Goal: Information Seeking & Learning: Check status

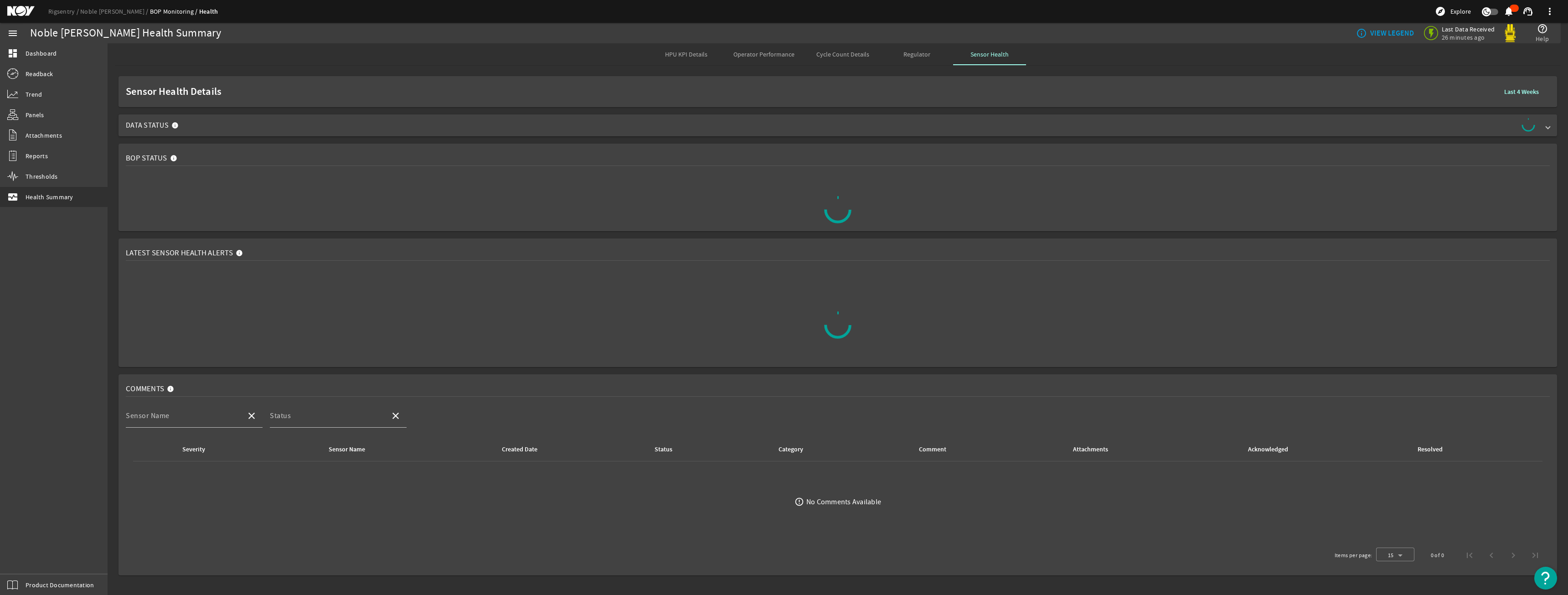
click at [208, 124] on span "Data Status" at bounding box center [836, 125] width 1420 height 15
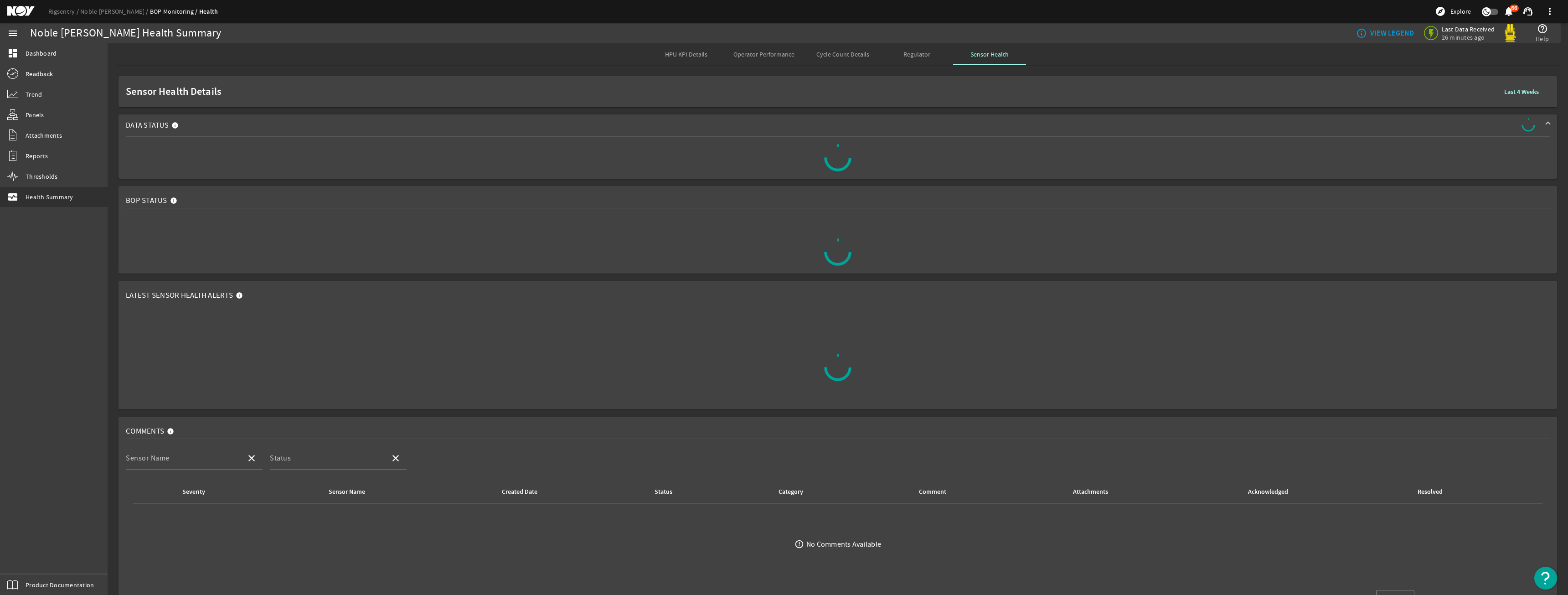
drag, startPoint x: 867, startPoint y: 185, endPoint x: 724, endPoint y: 32, distance: 209.4
click at [749, 58] on span "Operator Performance" at bounding box center [764, 54] width 61 height 22
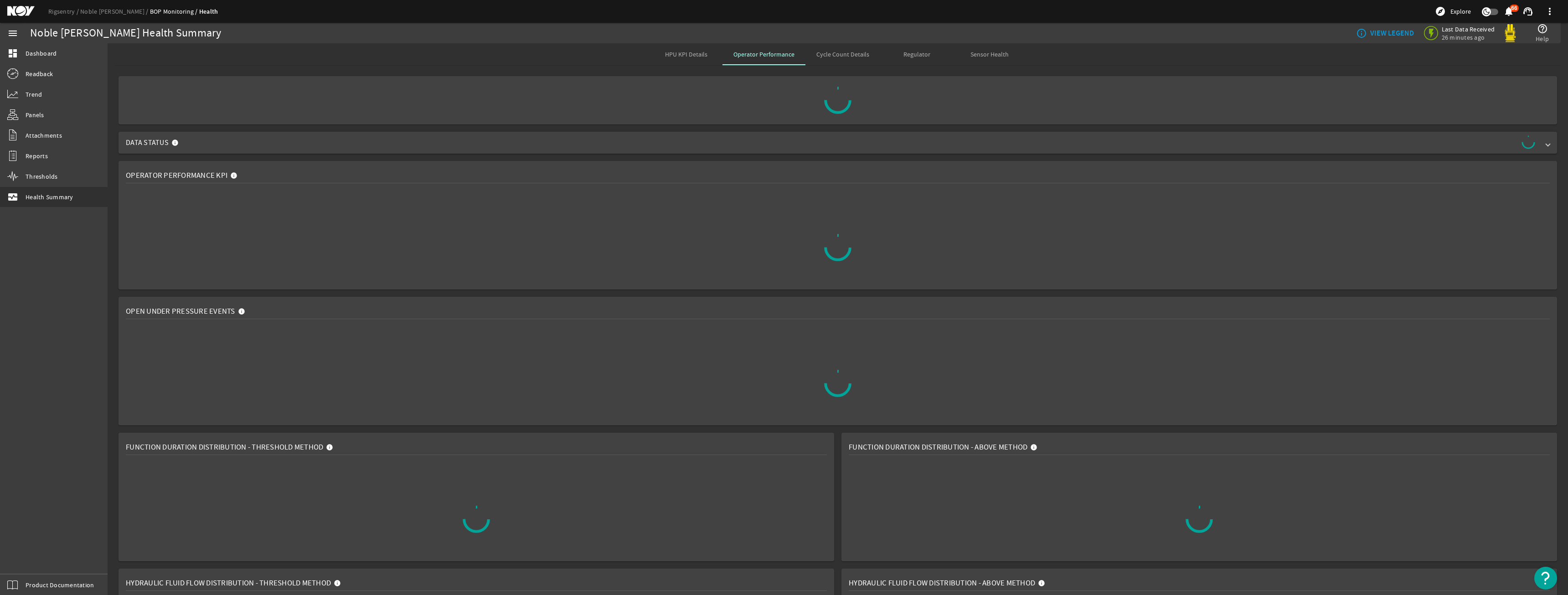
click at [980, 54] on span "Sensor Health" at bounding box center [989, 54] width 38 height 6
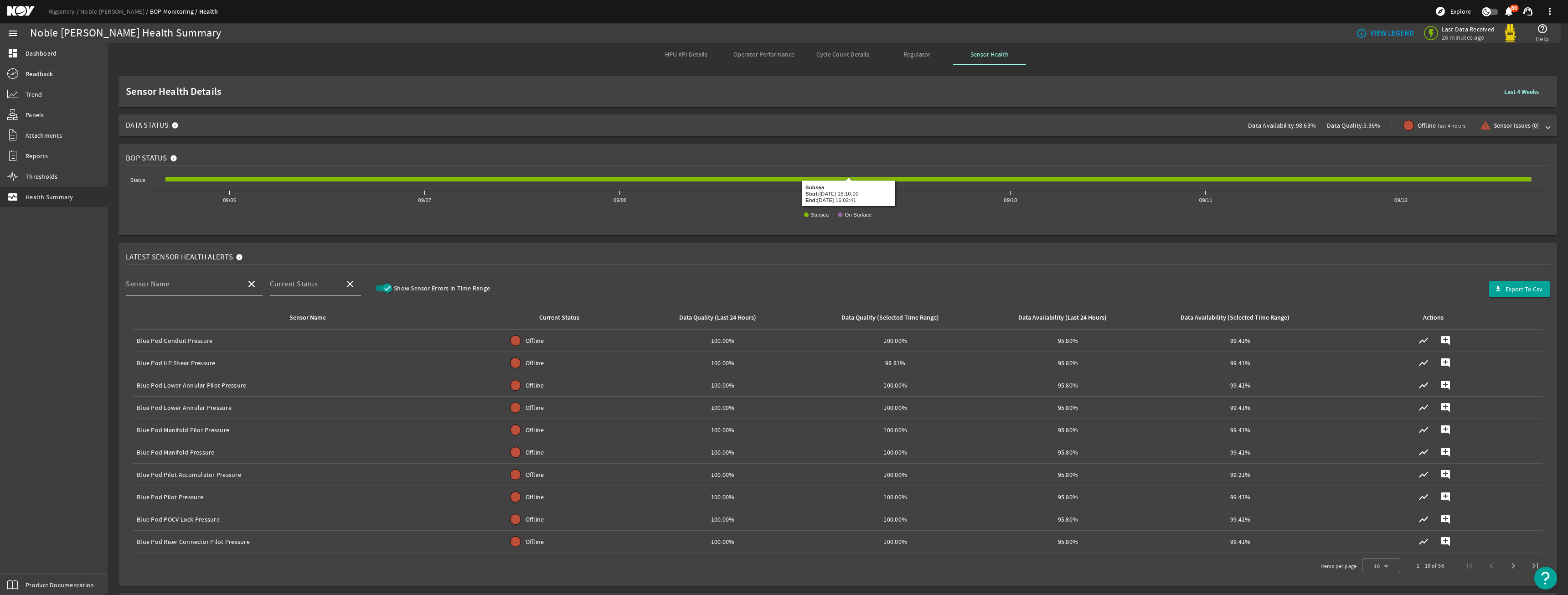
click at [801, 115] on span "Data Status Data Availability: 98.63% Data Quality: 5.36% Offline last 4 hours …" at bounding box center [836, 125] width 1420 height 22
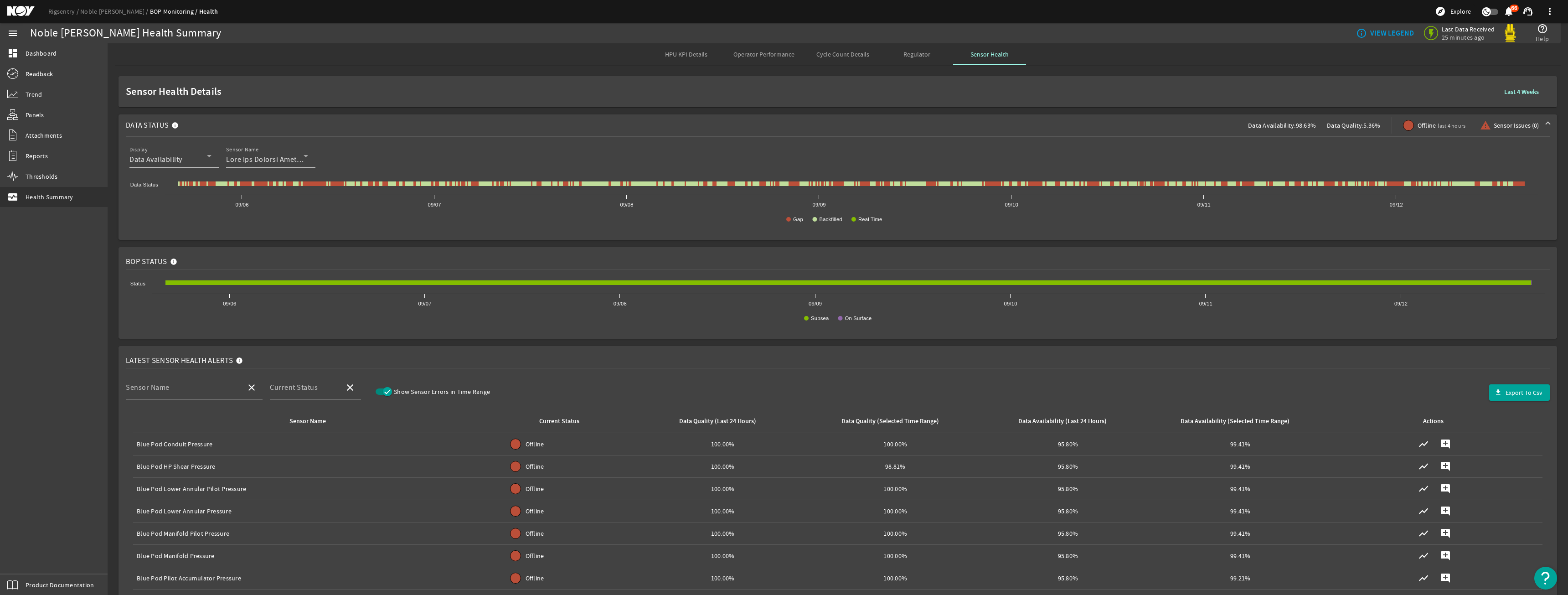
click at [298, 83] on mat-card "Sensor Health Details Last 4 Weeks" at bounding box center [838, 91] width 1438 height 31
click at [287, 94] on span "Sensor Health Details" at bounding box center [810, 91] width 1368 height 9
click at [263, 150] on div "Sensor Name" at bounding box center [267, 156] width 82 height 24
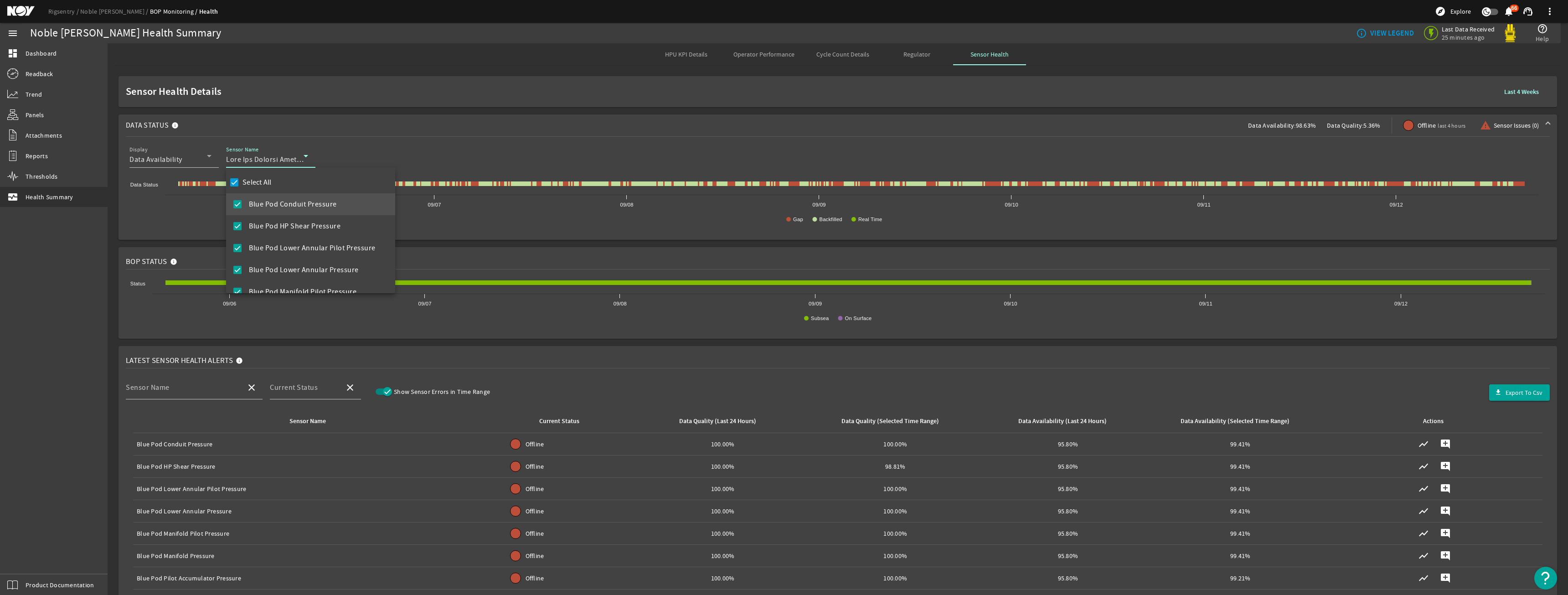
click at [259, 185] on label "Select All" at bounding box center [256, 182] width 31 height 9
click at [240, 185] on input "Select All" at bounding box center [234, 182] width 13 height 13
checkbox input "false"
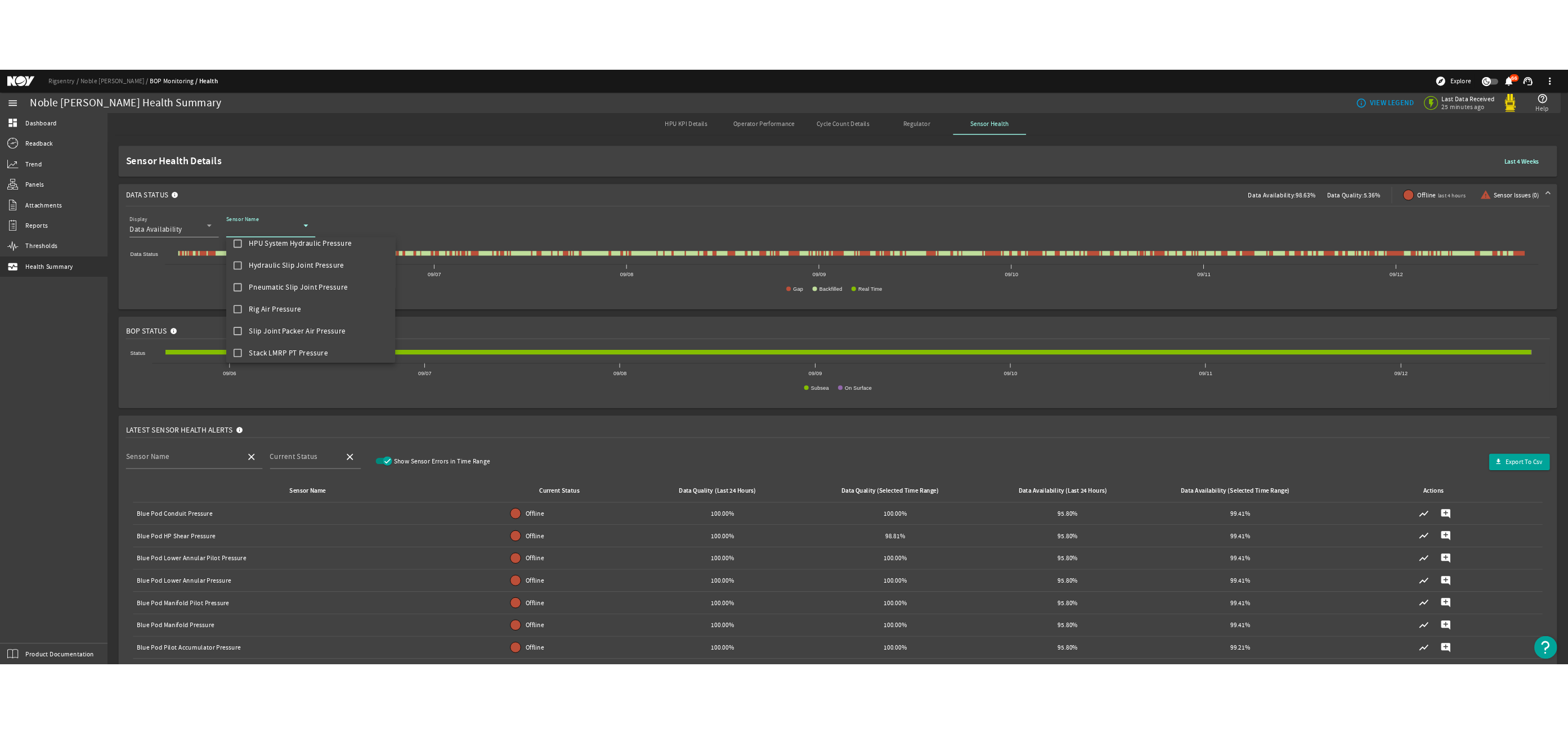
scroll to position [831, 0]
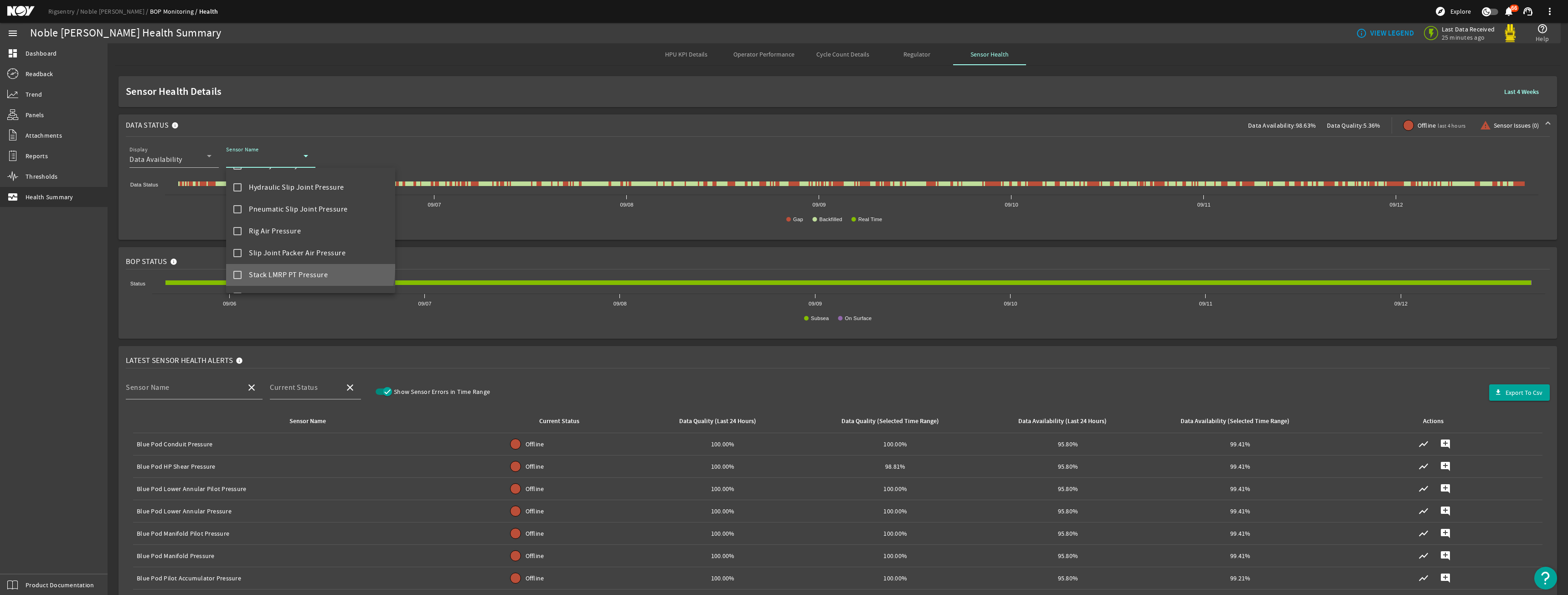
click at [301, 267] on mat-option "Stack LMRP PT Pressure" at bounding box center [310, 275] width 169 height 22
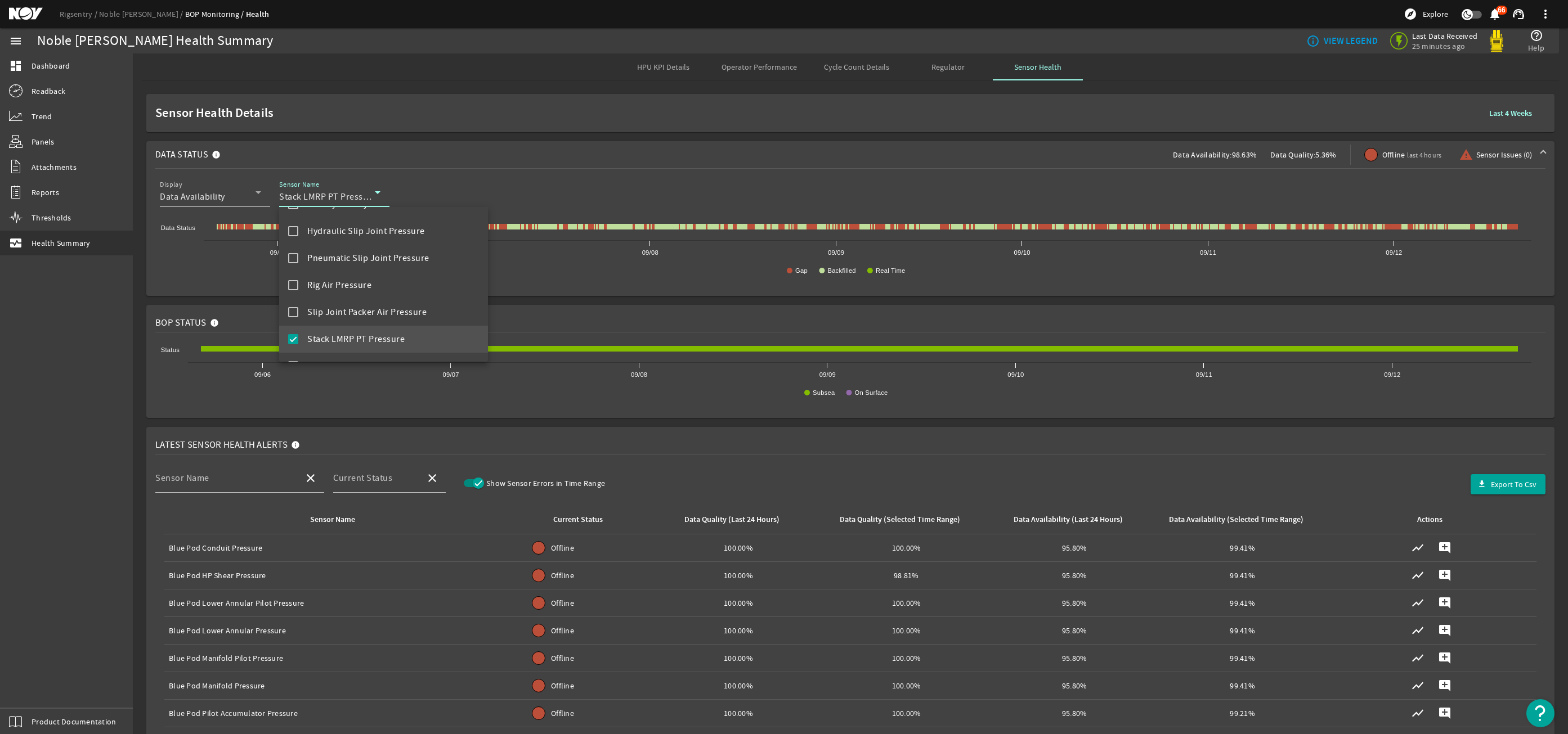
click at [457, 184] on div at bounding box center [784, 367] width 1568 height 734
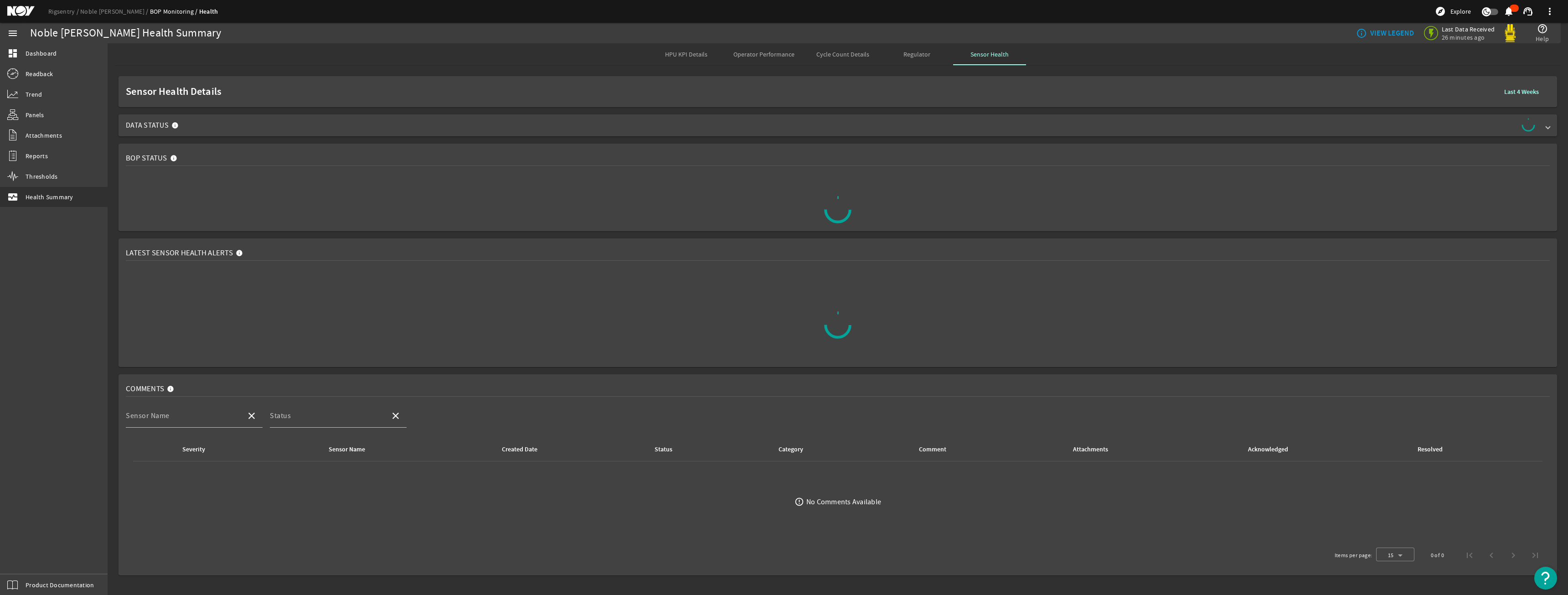
drag, startPoint x: 439, startPoint y: 124, endPoint x: 447, endPoint y: 127, distance: 8.5
click at [439, 124] on span "Data Status" at bounding box center [836, 125] width 1420 height 15
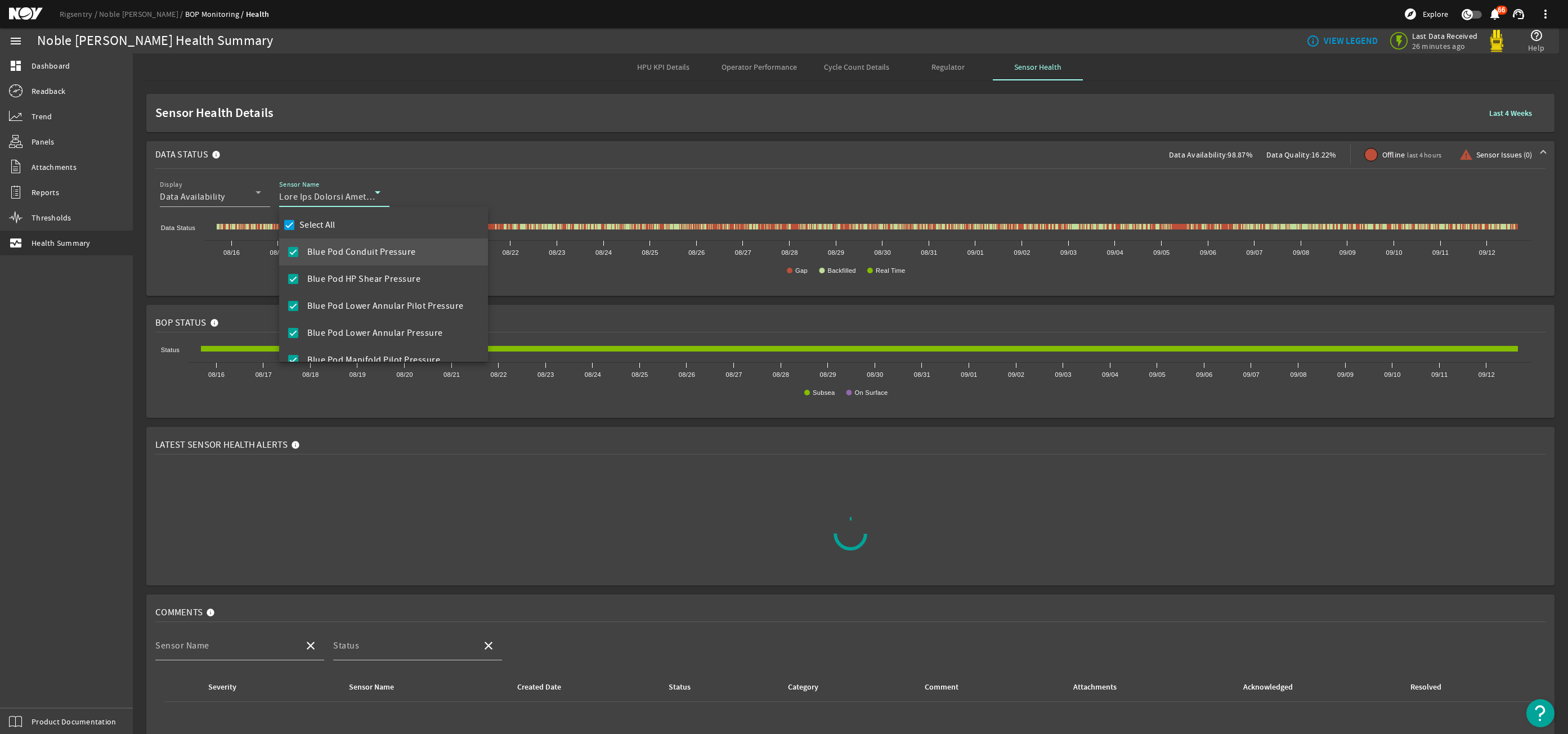
click at [319, 223] on label "Select All" at bounding box center [316, 225] width 38 height 11
click at [297, 223] on input "Select All" at bounding box center [289, 225] width 16 height 16
checkbox input "false"
click at [398, 235] on span "Blue Pod SEA Can 2 Temperature" at bounding box center [374, 237] width 132 height 14
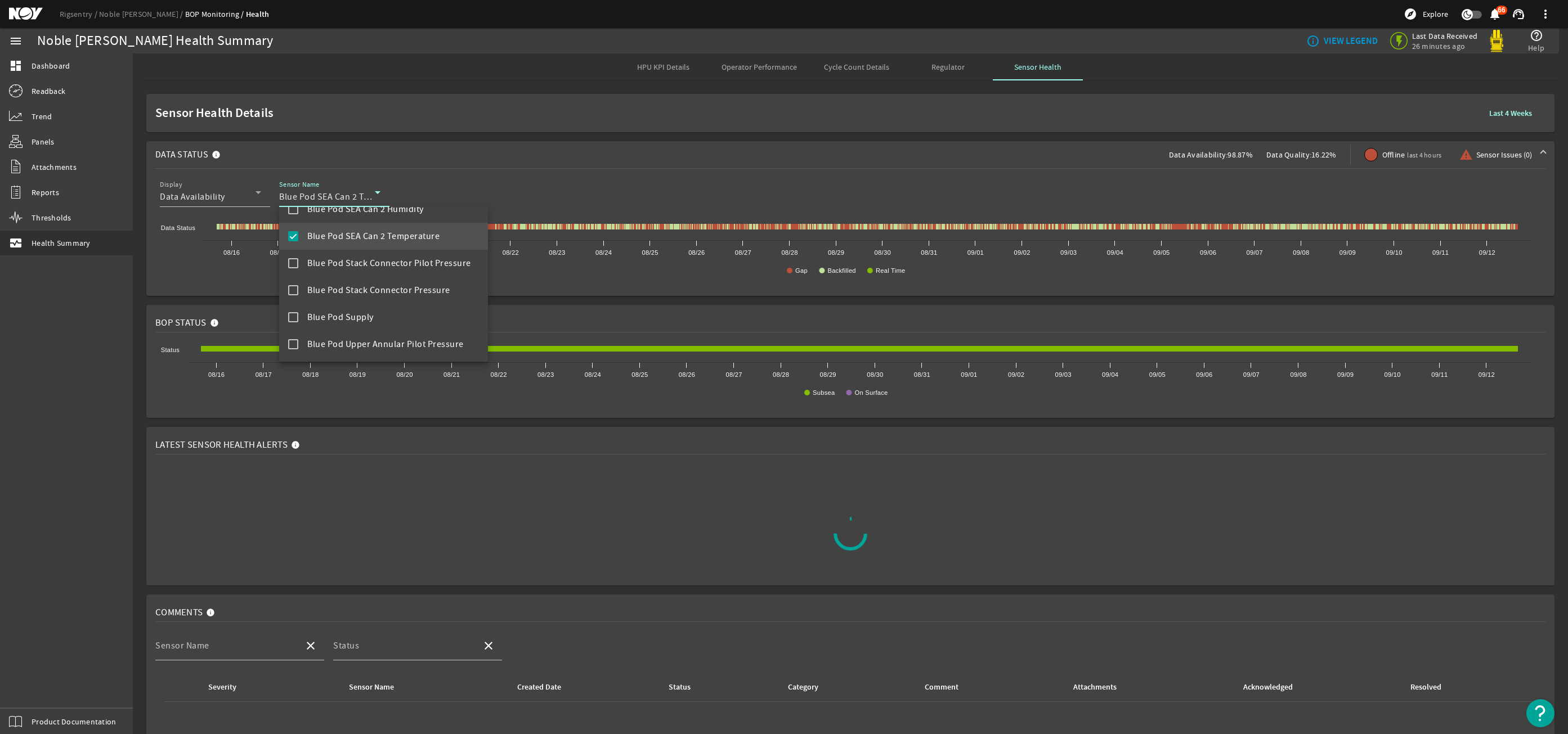
click at [587, 144] on div at bounding box center [784, 367] width 1568 height 734
